Goal: Check status: Check status

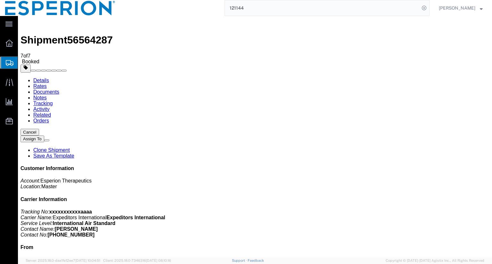
click at [43, 78] on link "Details" at bounding box center [41, 80] width 16 height 5
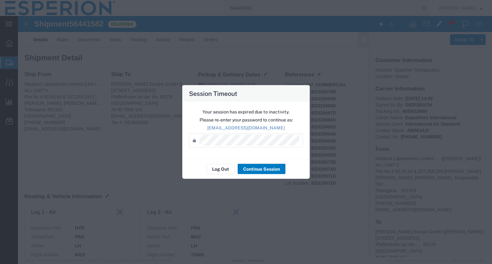
scroll to position [18, 0]
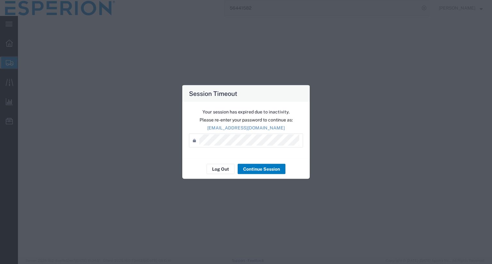
select select "PSNS"
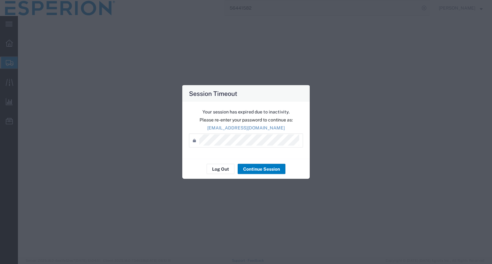
select select "PSNS"
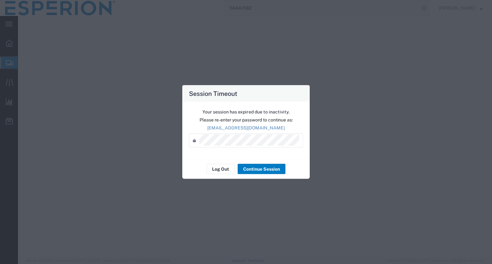
select select "PSNS"
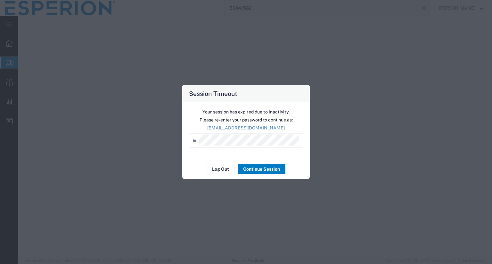
select select "PSNS"
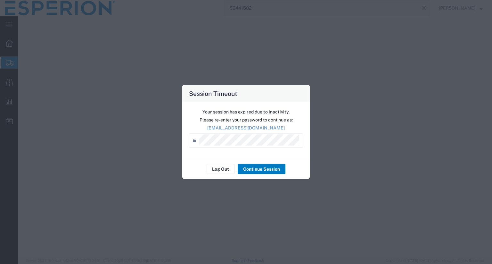
select select "PSNS"
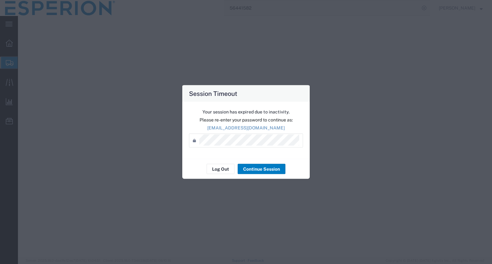
select select "PSNS"
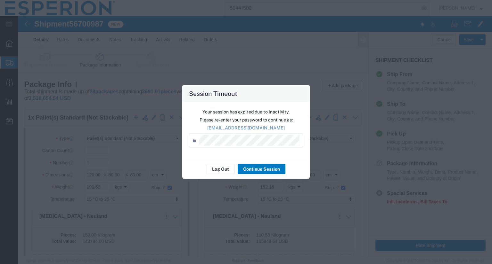
scroll to position [2462, 0]
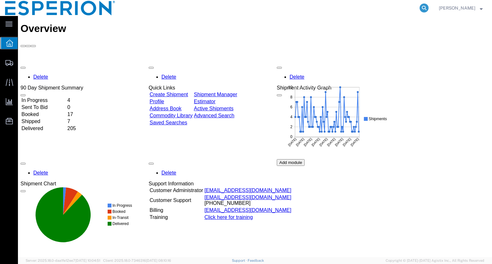
click at [428, 6] on icon at bounding box center [423, 8] width 9 height 9
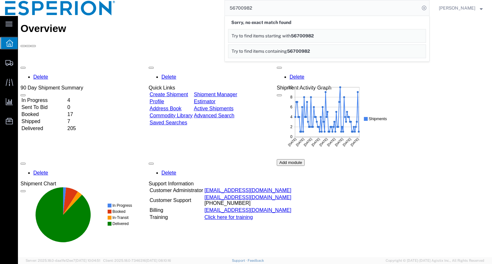
click at [248, 9] on input "56700982" at bounding box center [322, 7] width 195 height 15
type input "5670982"
click at [0, 0] on span "Shipment Manager" at bounding box center [0, 0] width 0 height 0
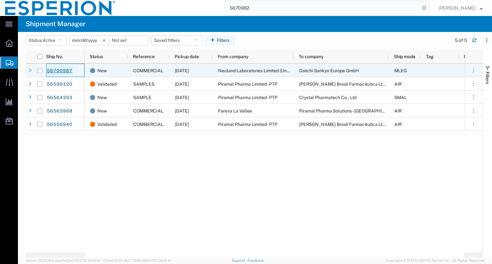
click at [61, 69] on link "56700987" at bounding box center [59, 71] width 26 height 10
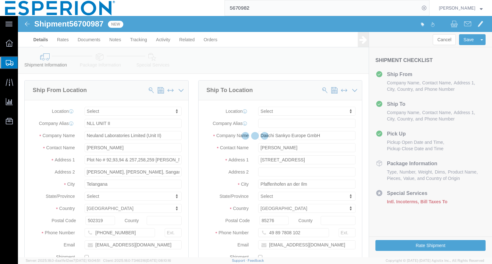
select select
